Goal: Navigation & Orientation: Find specific page/section

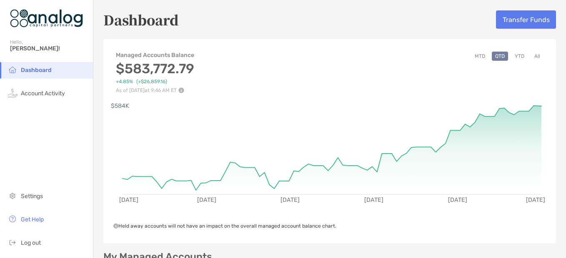
scroll to position [42, 0]
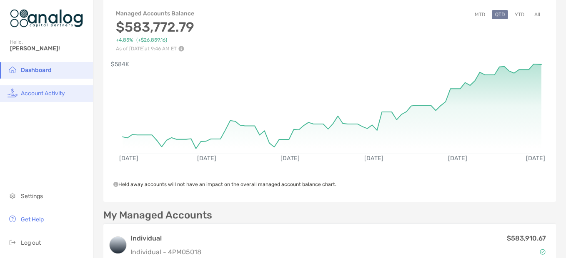
click at [44, 93] on span "Account Activity" at bounding box center [43, 93] width 44 height 7
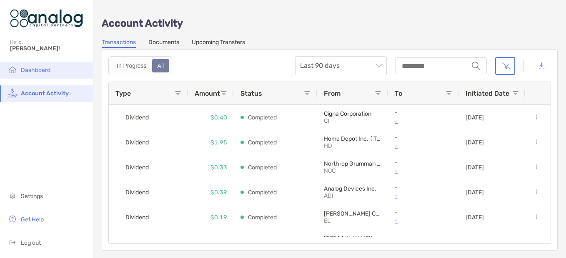
click at [48, 65] on li "Dashboard" at bounding box center [46, 70] width 93 height 17
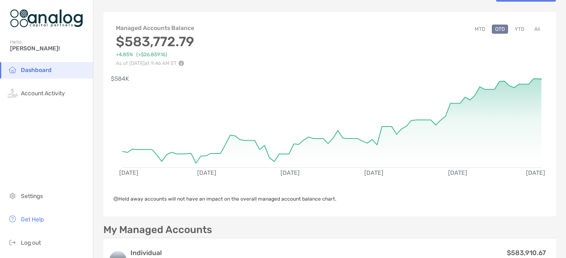
scroll to position [42, 0]
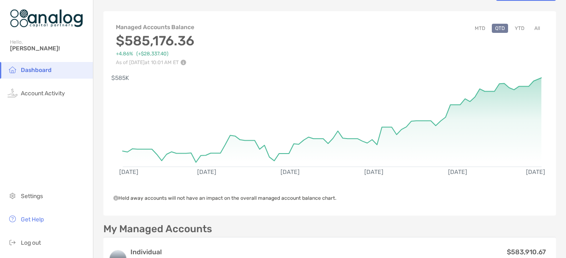
scroll to position [42, 0]
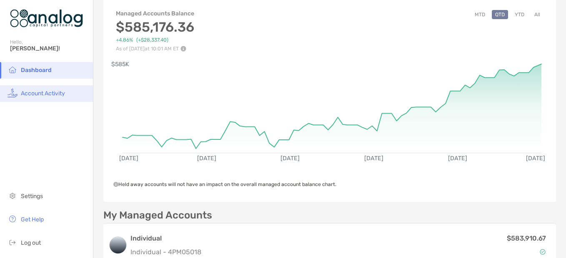
click at [40, 90] on span "Account Activity" at bounding box center [43, 93] width 44 height 7
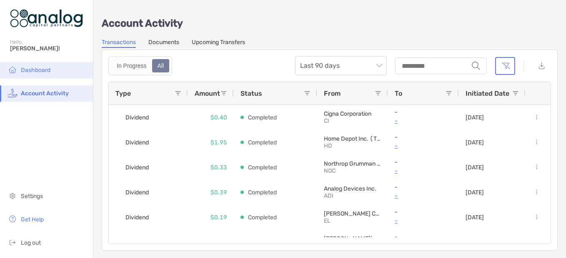
click at [28, 71] on span "Dashboard" at bounding box center [36, 70] width 30 height 7
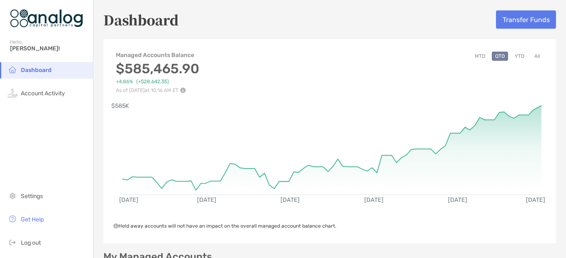
scroll to position [42, 0]
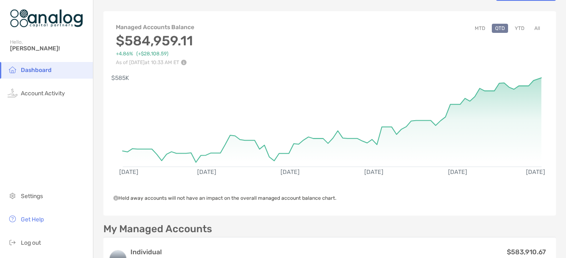
scroll to position [42, 0]
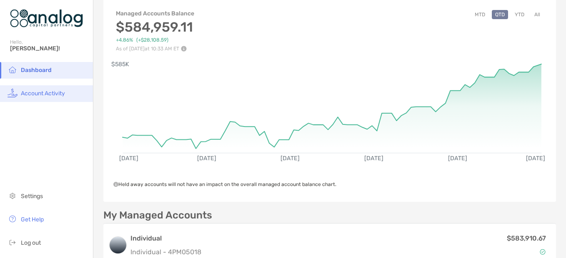
click at [39, 90] on span "Account Activity" at bounding box center [43, 93] width 44 height 7
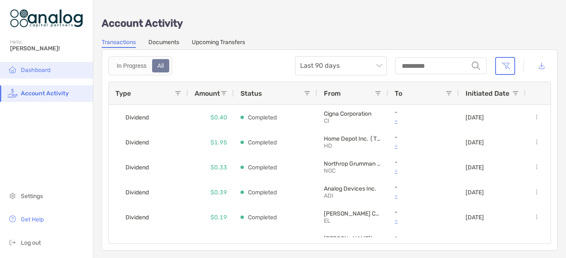
click at [30, 73] on span "Dashboard" at bounding box center [36, 70] width 30 height 7
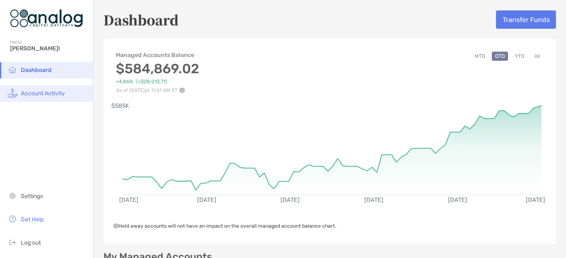
click at [53, 91] on span "Account Activity" at bounding box center [43, 93] width 44 height 7
